Goal: Navigation & Orientation: Find specific page/section

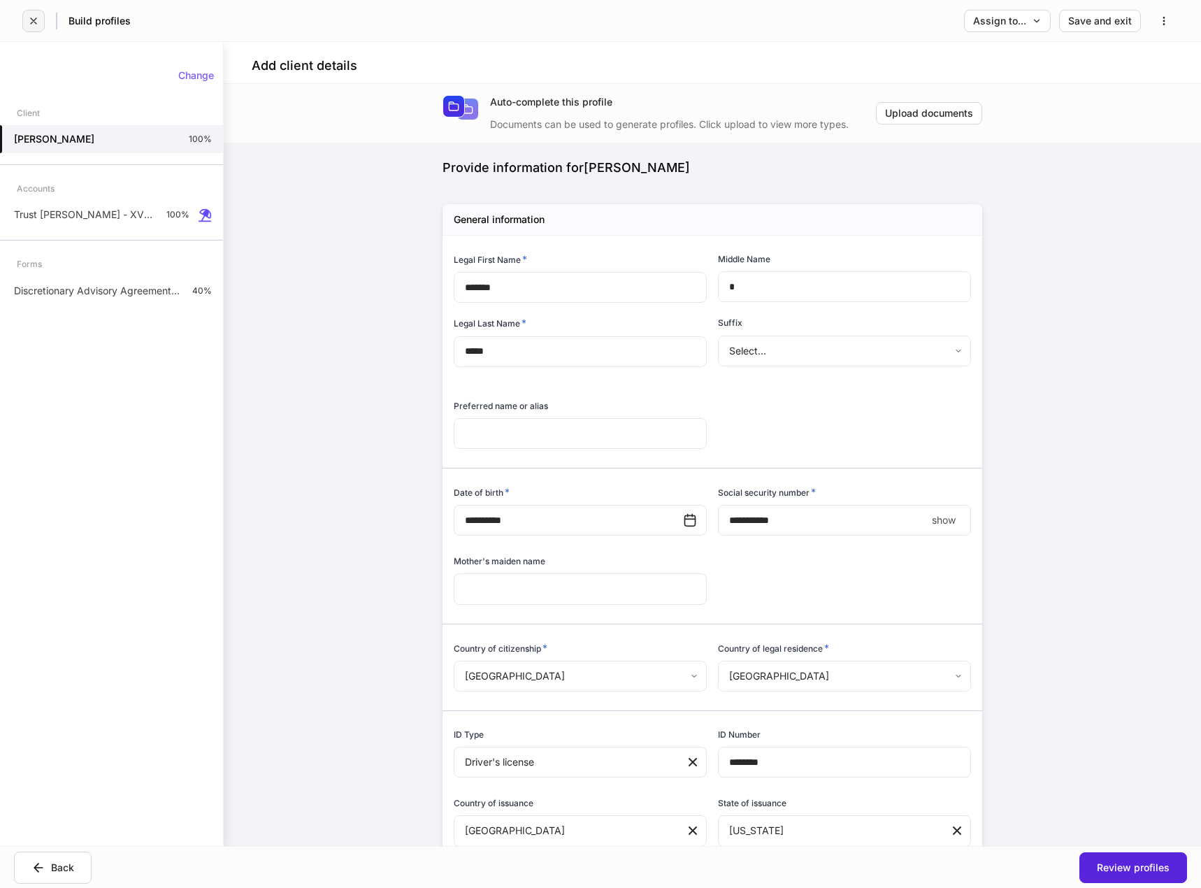
click at [25, 17] on button "button" at bounding box center [33, 21] width 22 height 22
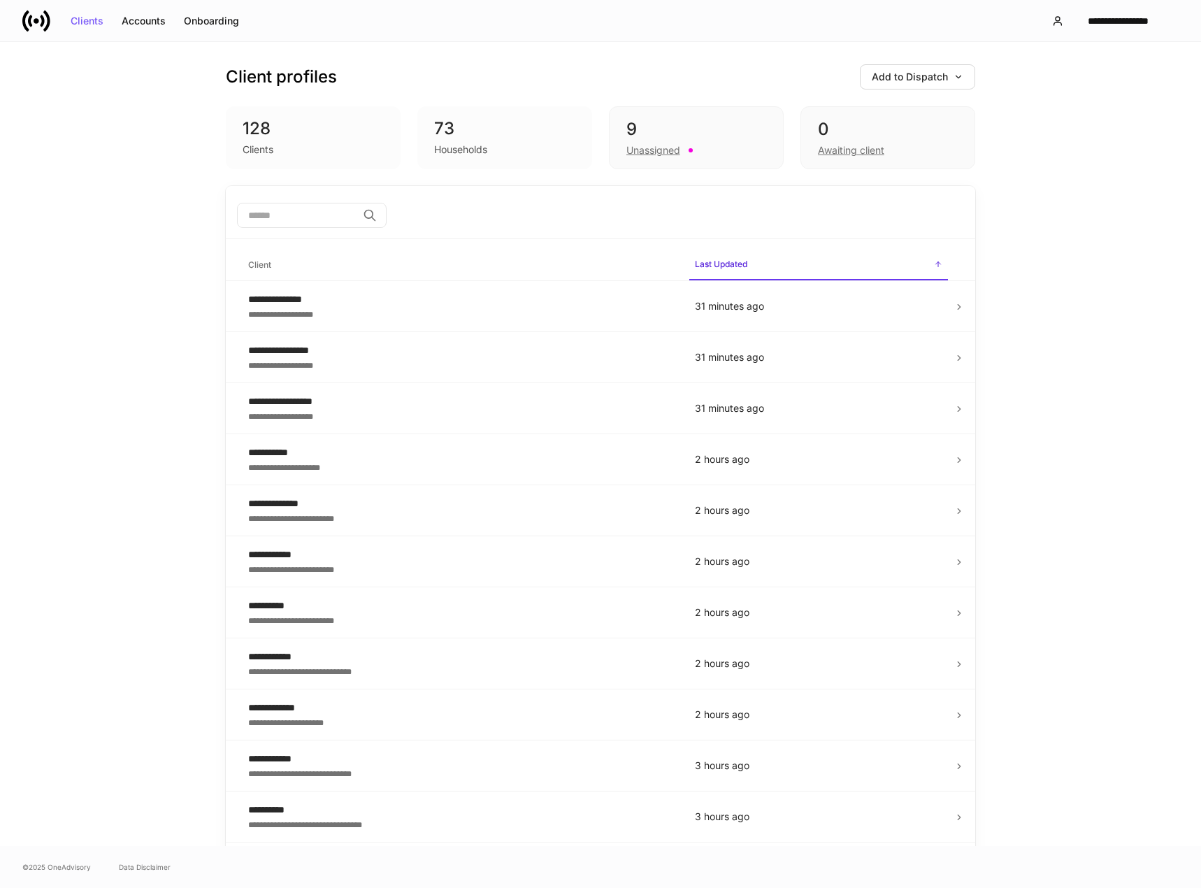
click at [294, 138] on div "128" at bounding box center [313, 128] width 141 height 22
click at [251, 121] on div "128" at bounding box center [313, 128] width 141 height 22
click at [833, 156] on div "Awaiting client" at bounding box center [851, 150] width 66 height 14
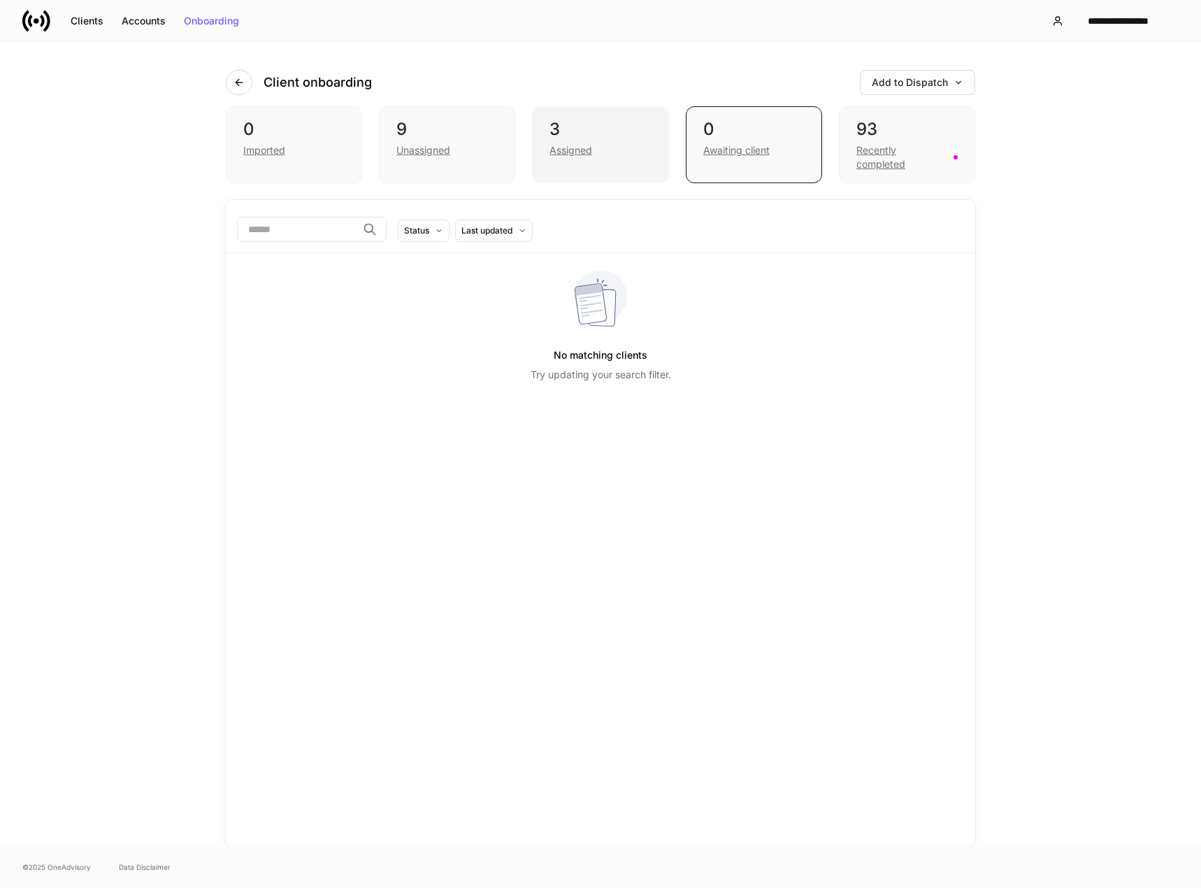
click at [635, 152] on div "Assigned" at bounding box center [600, 149] width 101 height 17
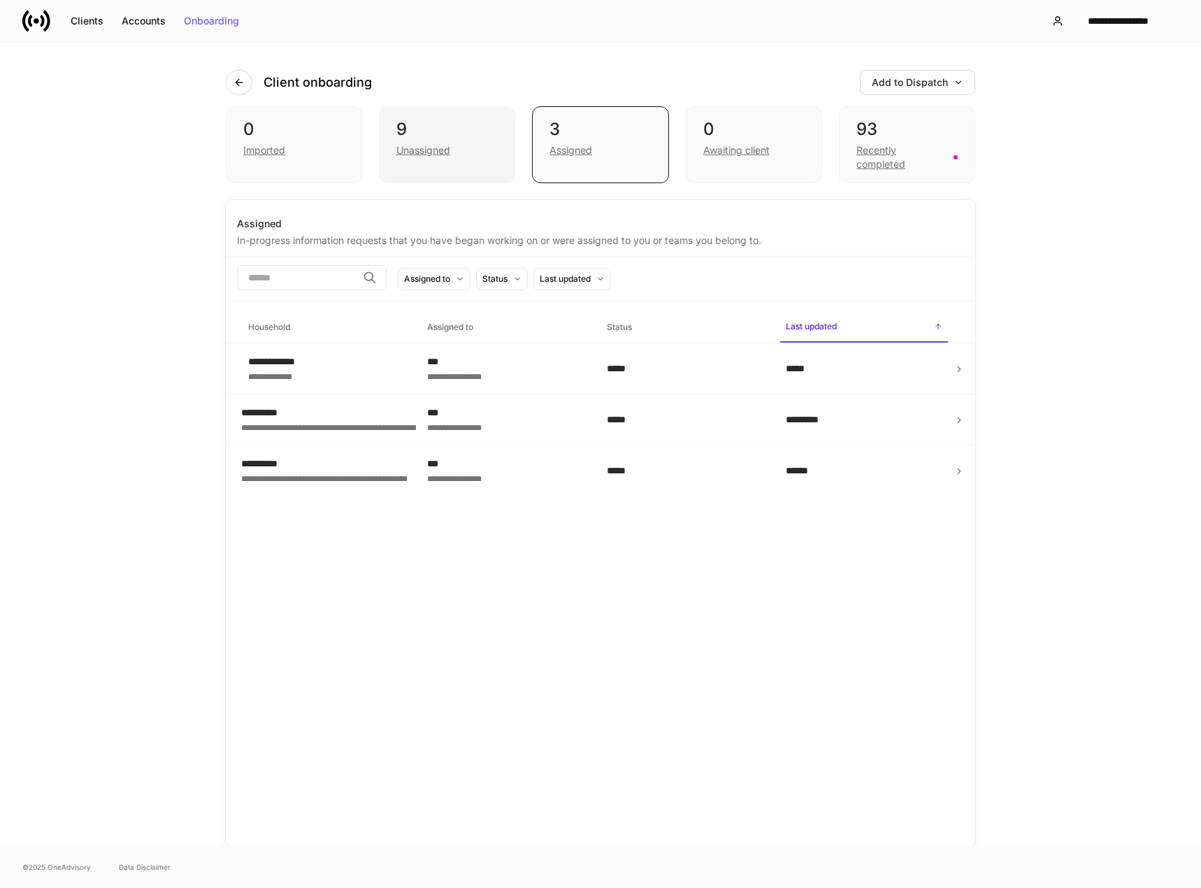
click at [381, 151] on div "9 Unassigned" at bounding box center [447, 144] width 136 height 77
